Goal: Task Accomplishment & Management: Manage account settings

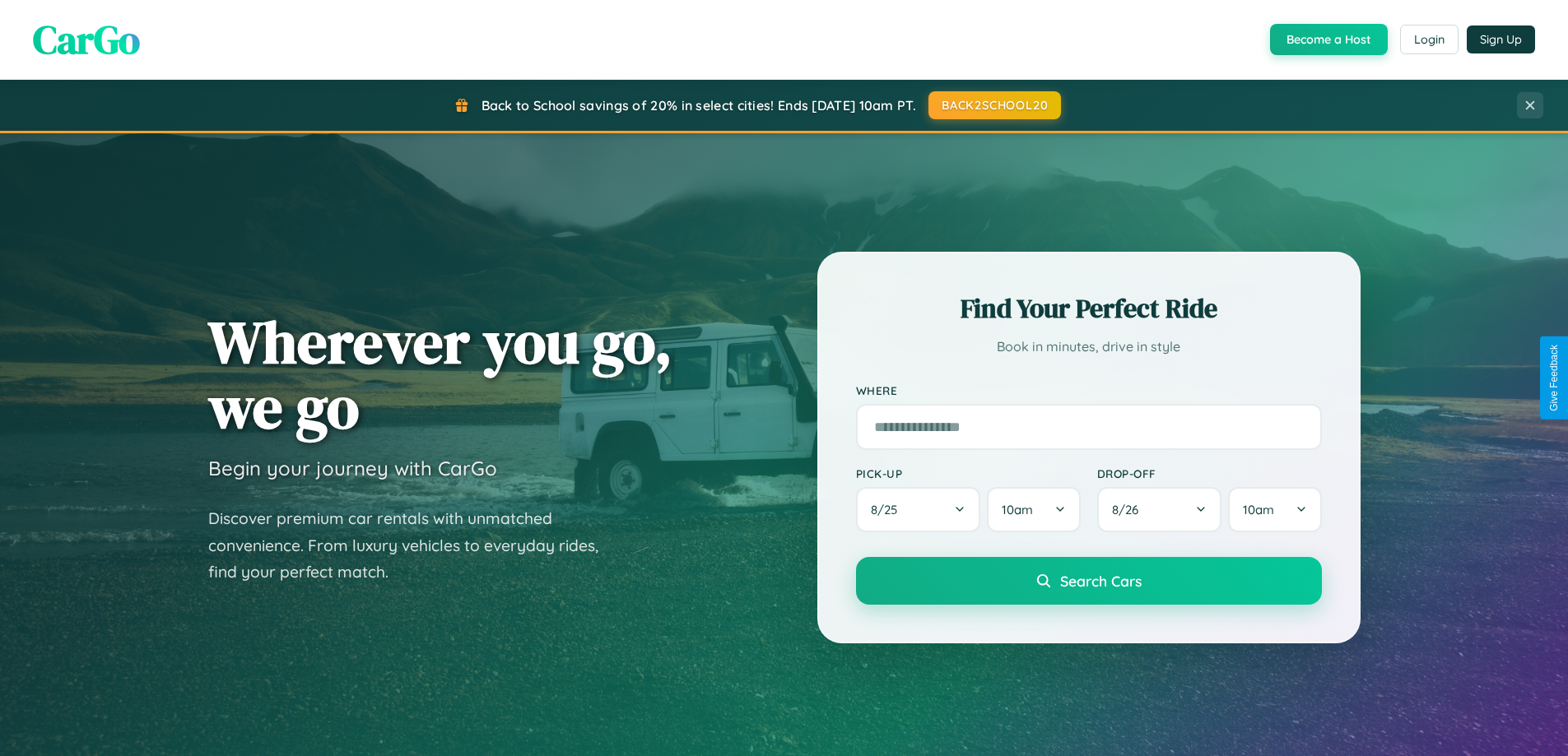
scroll to position [1132, 0]
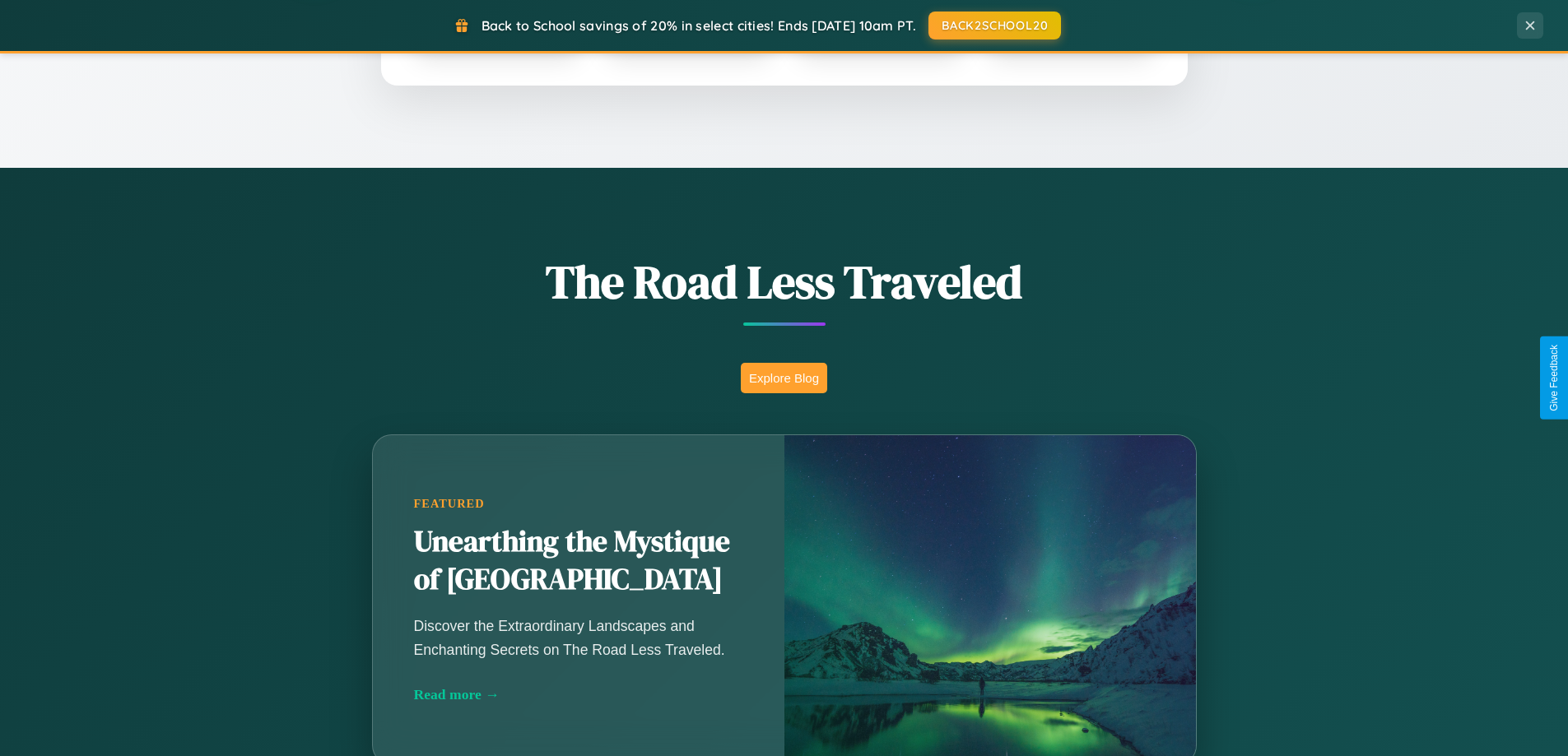
click at [784, 378] on button "Explore Blog" at bounding box center [784, 378] width 86 height 31
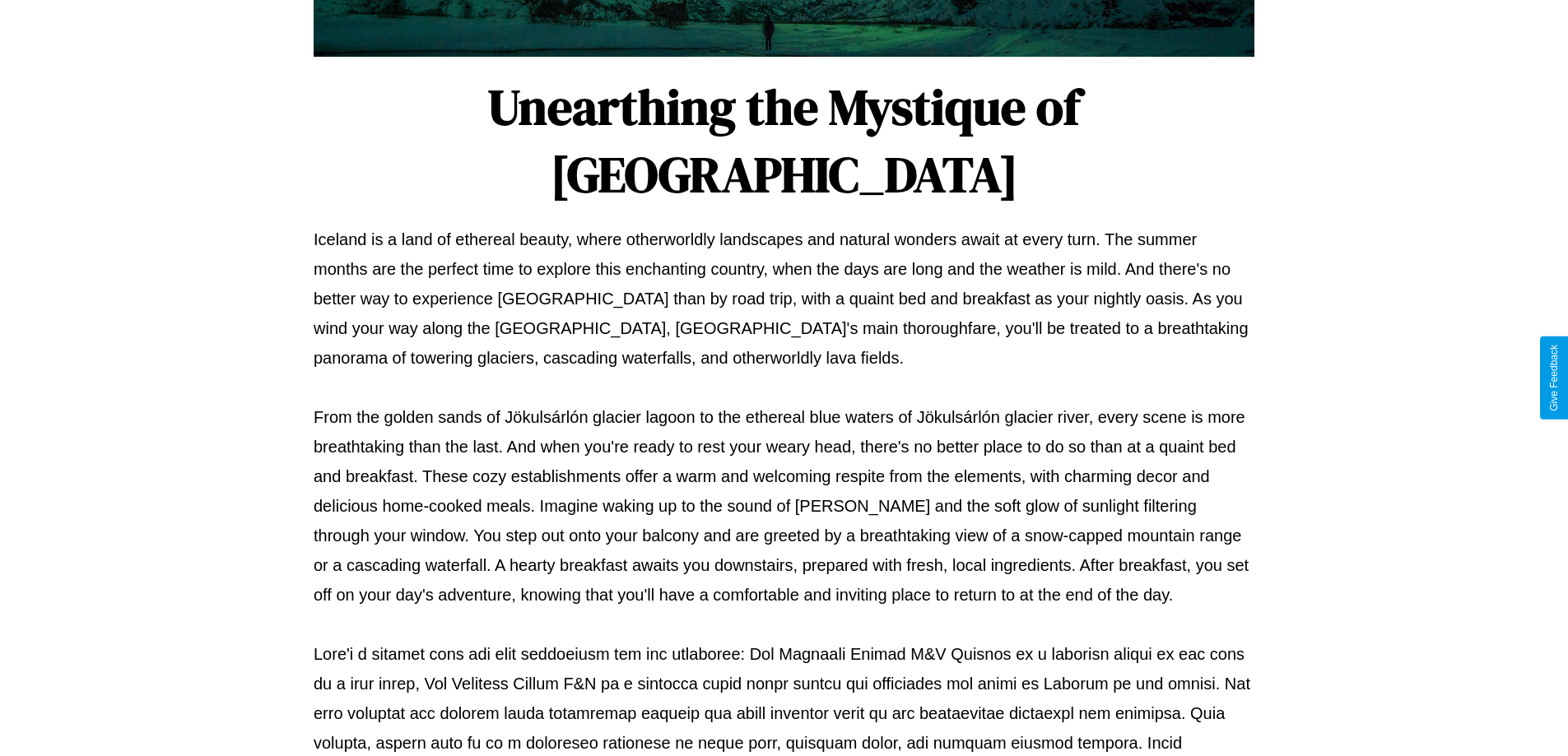
scroll to position [532, 0]
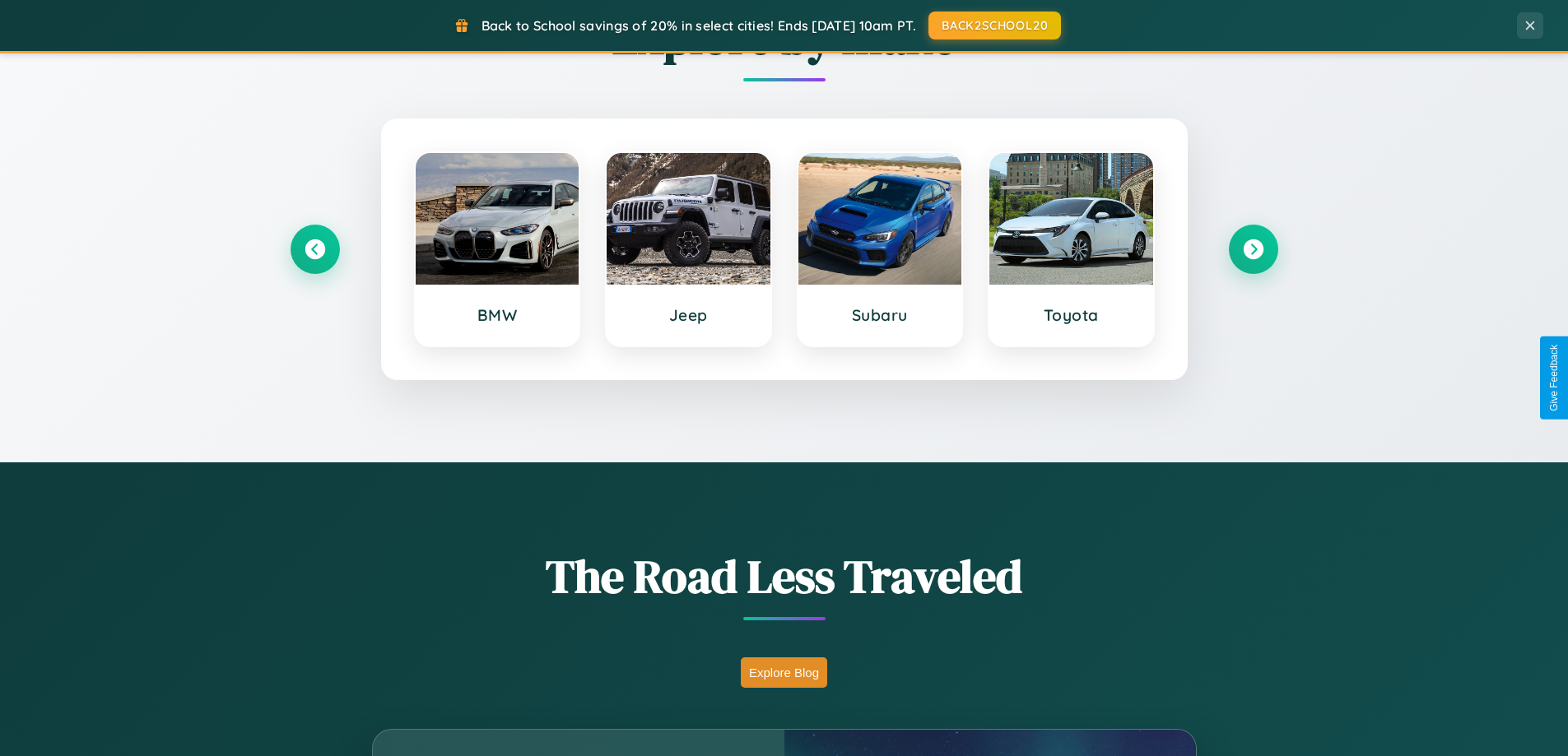
scroll to position [709, 0]
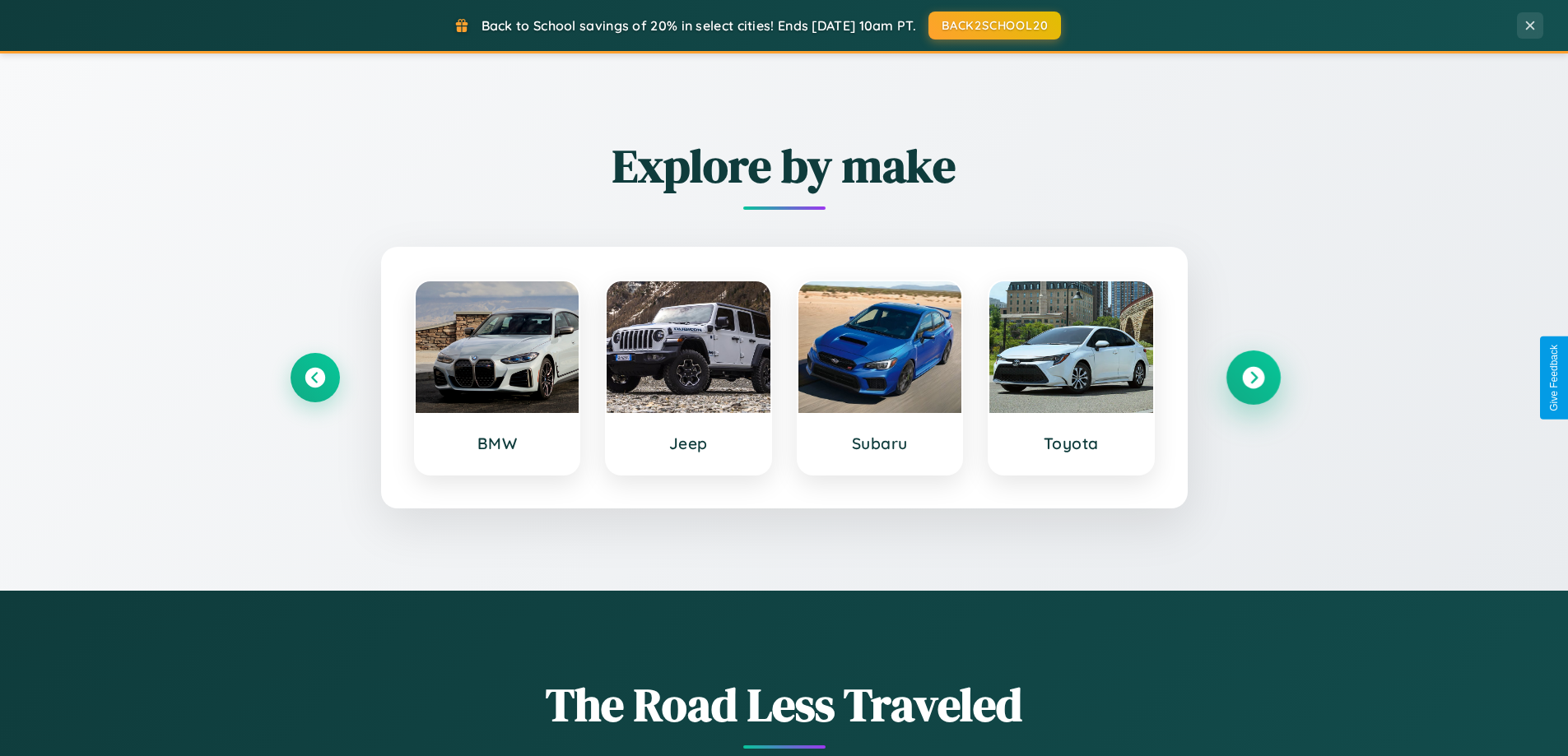
click at [1253, 378] on icon at bounding box center [1252, 378] width 22 height 22
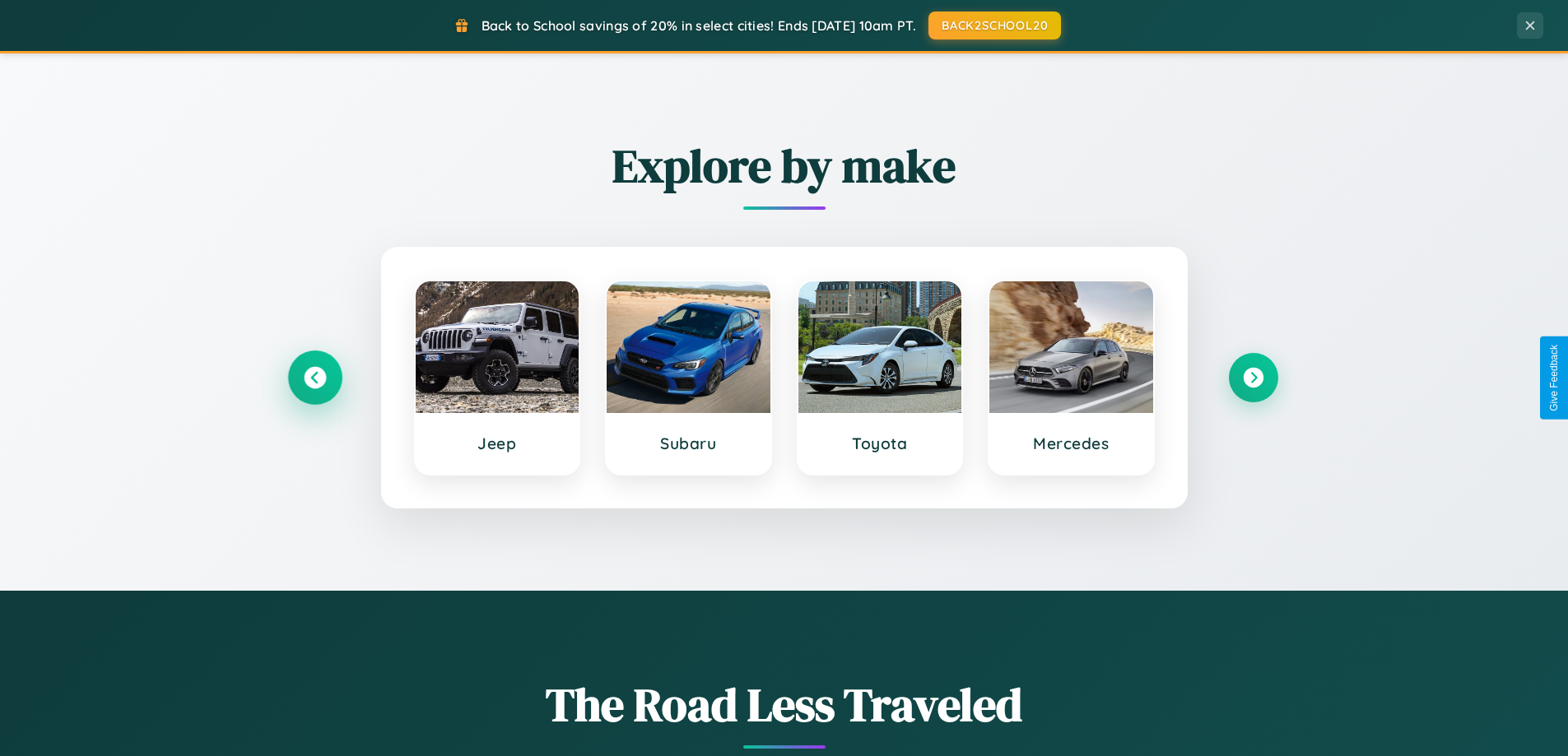
click at [315, 378] on icon at bounding box center [315, 378] width 22 height 22
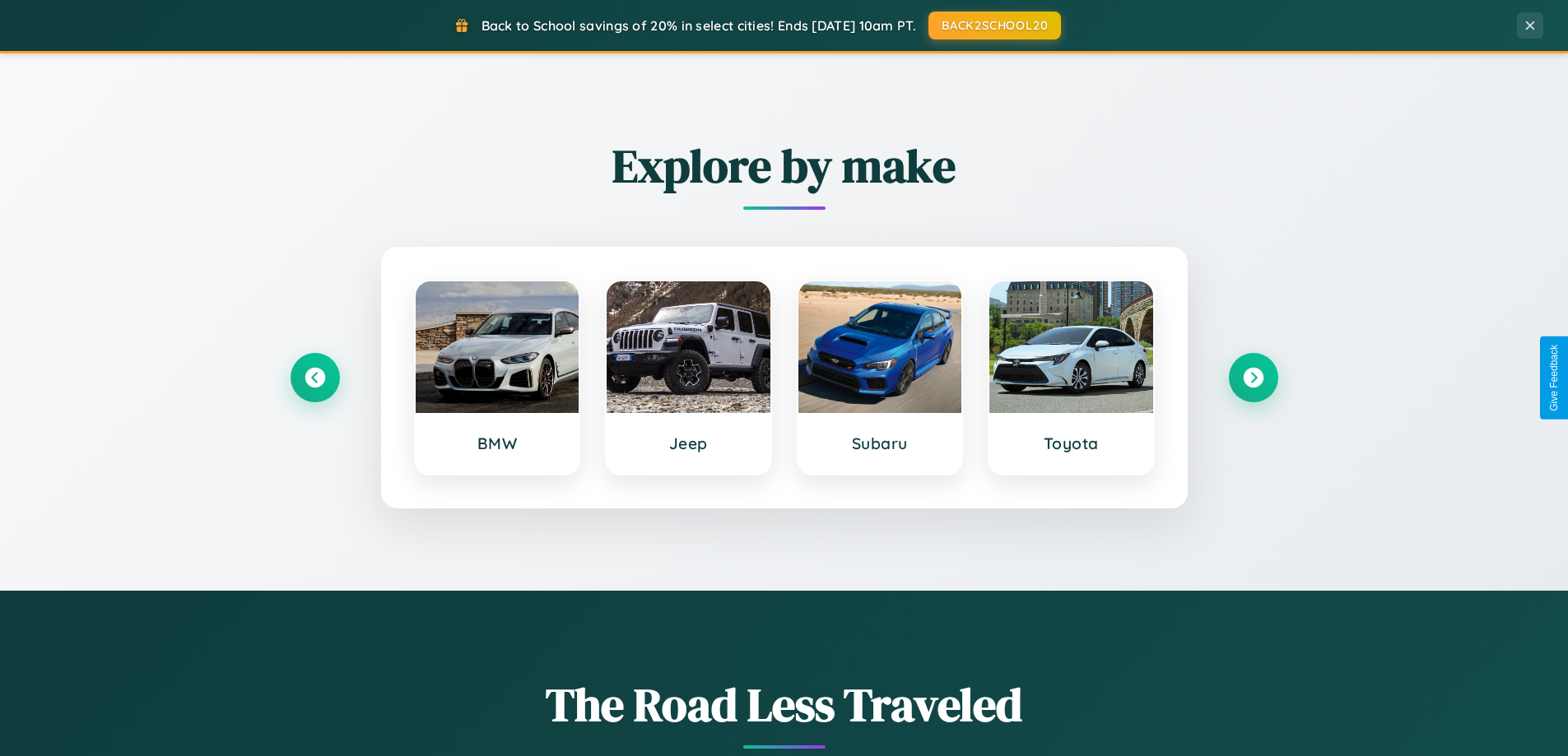
scroll to position [0, 0]
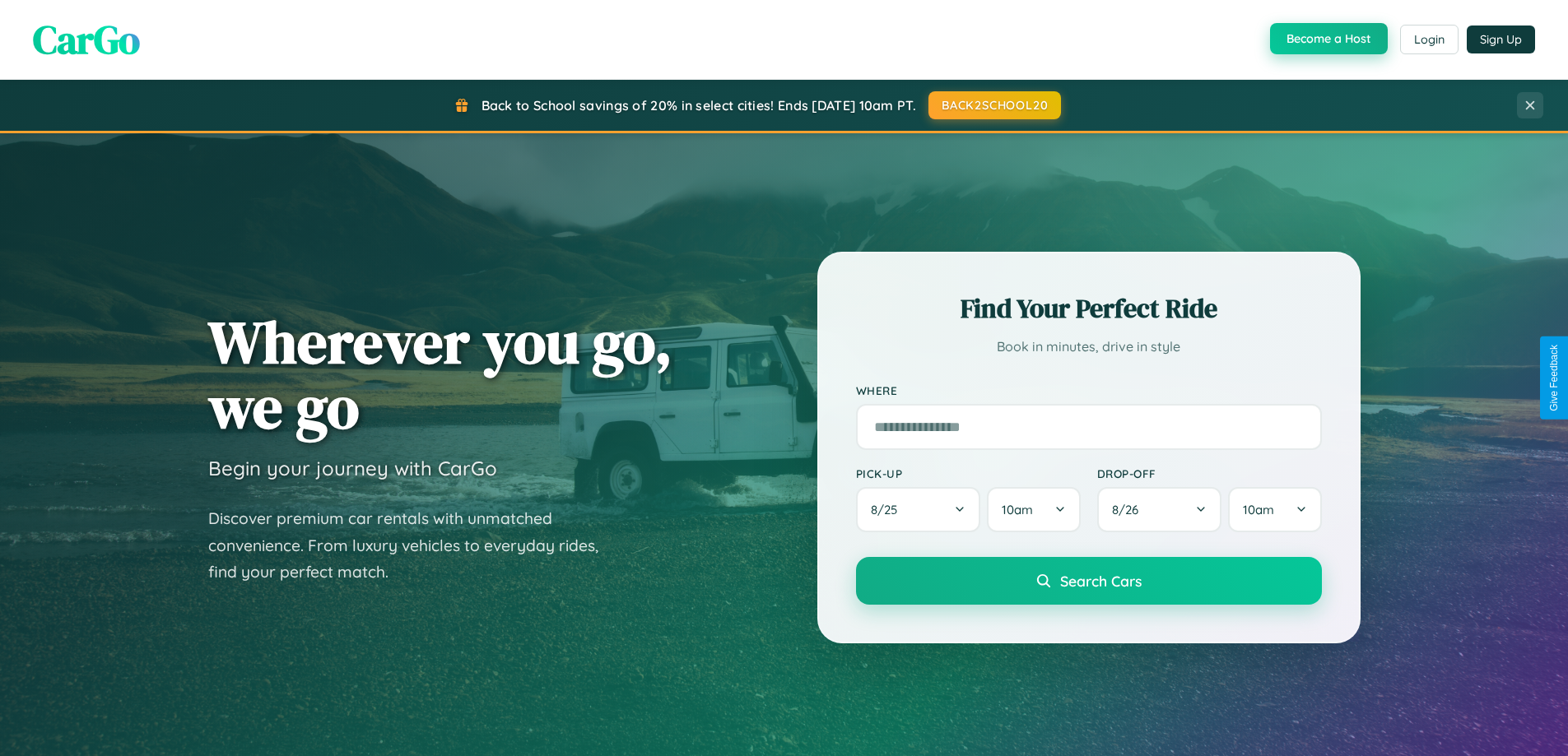
click at [1327, 39] on button "Become a Host" at bounding box center [1329, 38] width 118 height 32
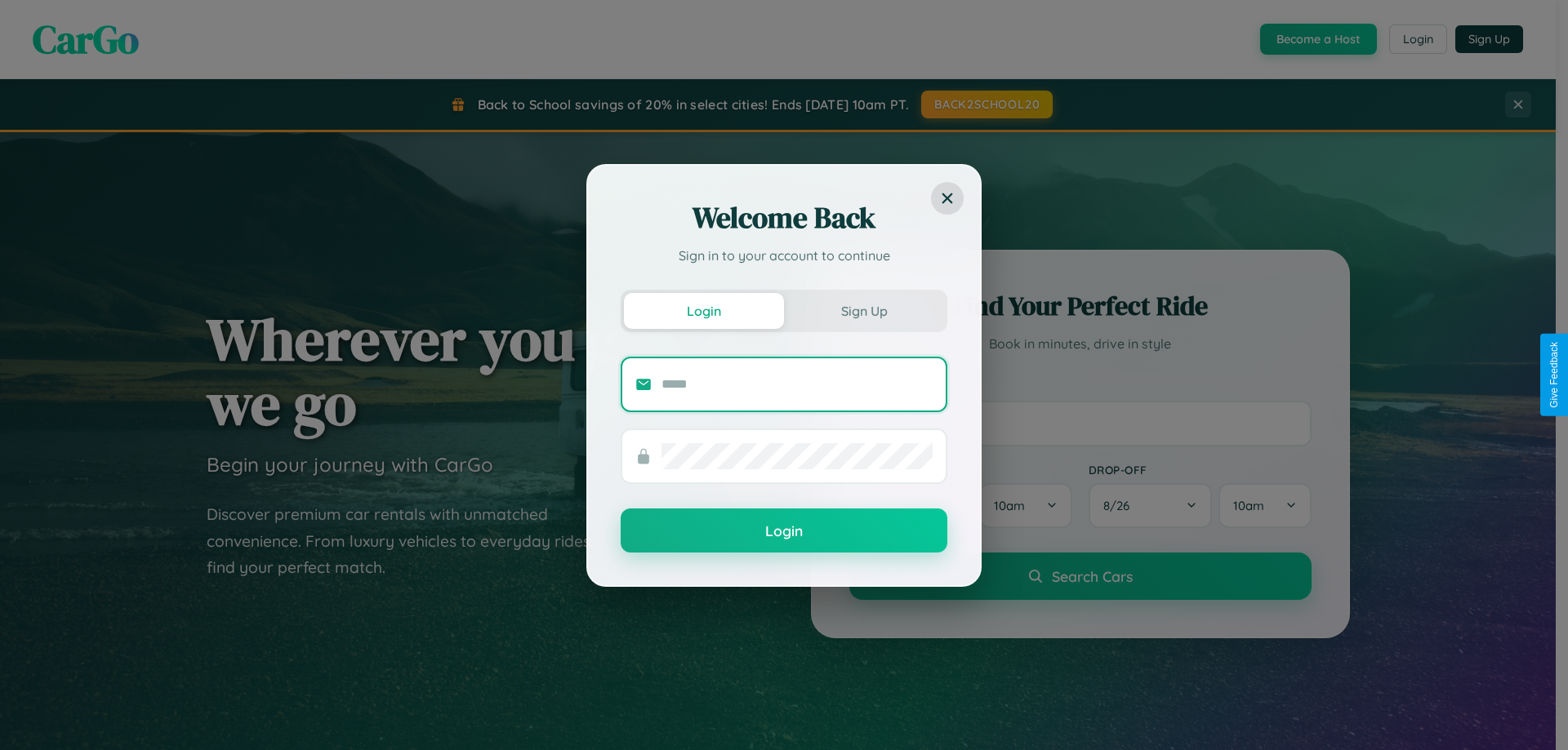
click at [797, 384] on input "text" at bounding box center [797, 384] width 271 height 26
type input "**********"
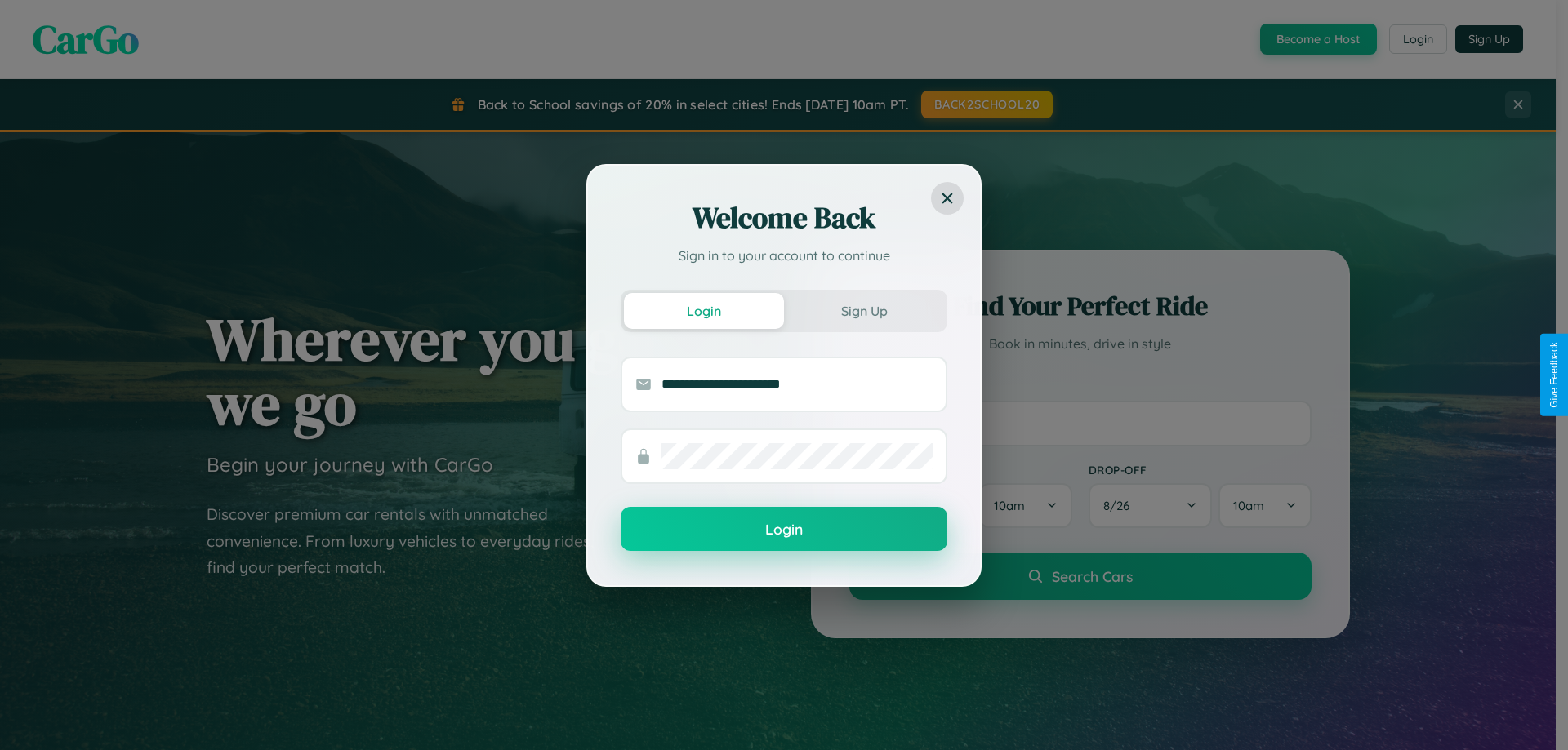
click at [784, 530] on button "Login" at bounding box center [784, 529] width 327 height 44
